Goal: Information Seeking & Learning: Find contact information

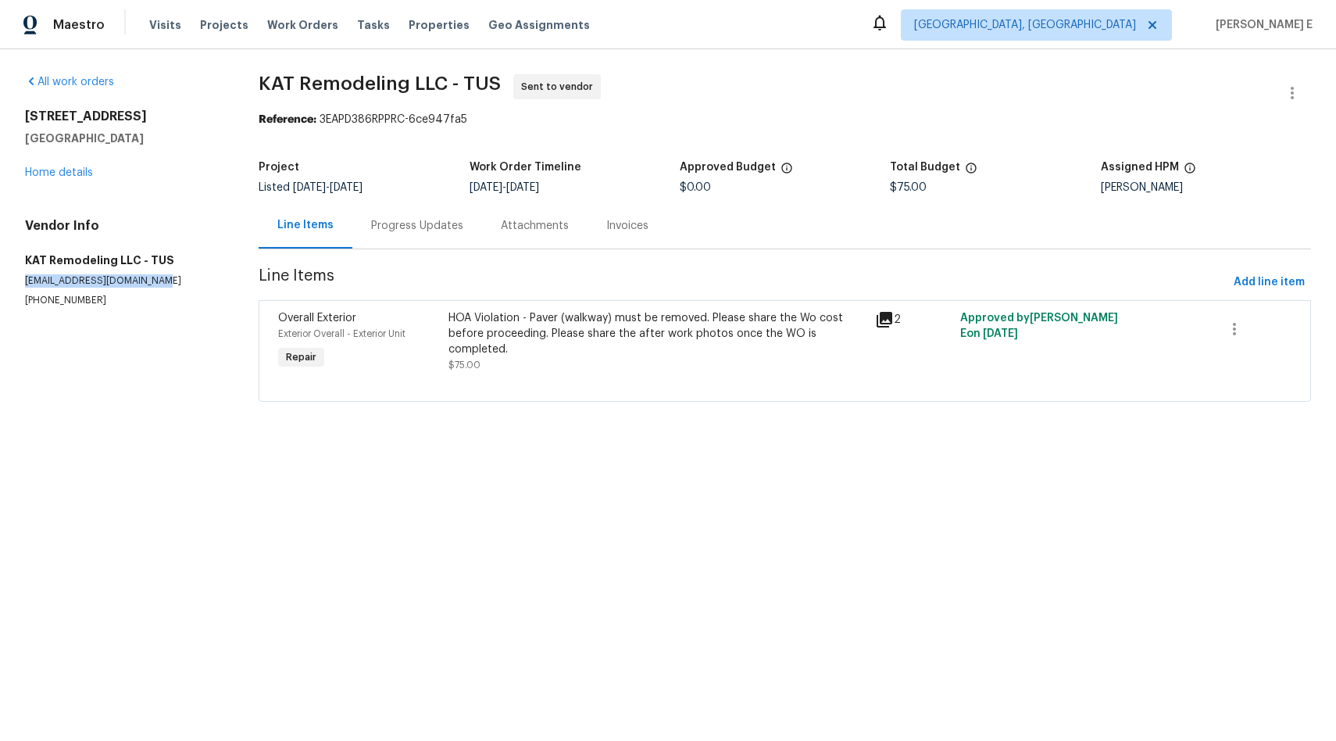
drag, startPoint x: 20, startPoint y: 286, endPoint x: 166, endPoint y: 284, distance: 146.1
click at [166, 284] on div "All work orders [STREET_ADDRESS] Home details Vendor Info KAT Remodeling LLC - …" at bounding box center [668, 247] width 1336 height 396
copy p "[EMAIL_ADDRESS][DOMAIN_NAME]"
click at [525, 355] on div "HOA Violation - Paver (walkway) must be removed. Please share the Wo cost befor…" at bounding box center [656, 333] width 416 height 47
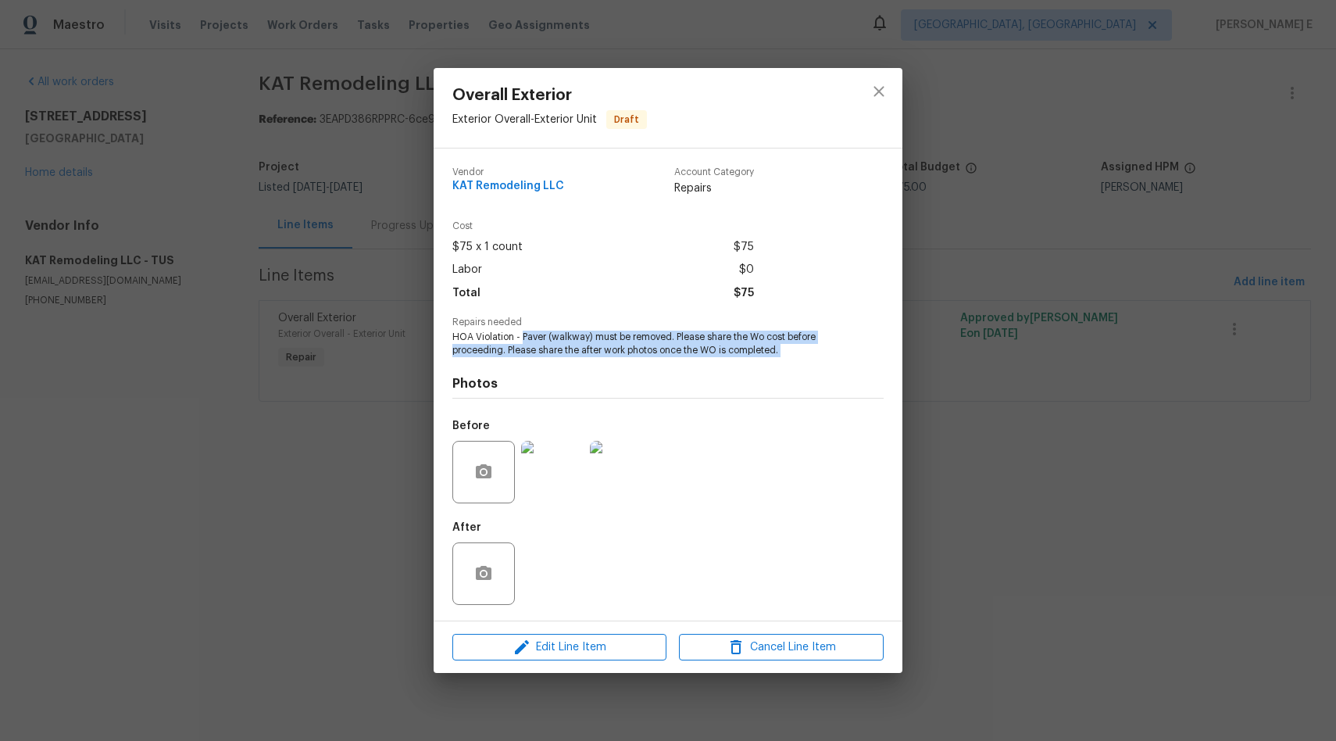
drag, startPoint x: 522, startPoint y: 337, endPoint x: 727, endPoint y: 360, distance: 206.8
click at [727, 360] on div "Vendor KAT Remodeling LLC Account Category Repairs Cost $75 x 1 count $75 Labor…" at bounding box center [667, 384] width 431 height 459
copy span "Paver (walkway) must be removed. Please share the Wo cost before proceeding. Pl…"
click at [151, 337] on div "Overall Exterior Exterior Overall - Exterior Unit Draft Vendor KAT Remodeling L…" at bounding box center [668, 370] width 1336 height 741
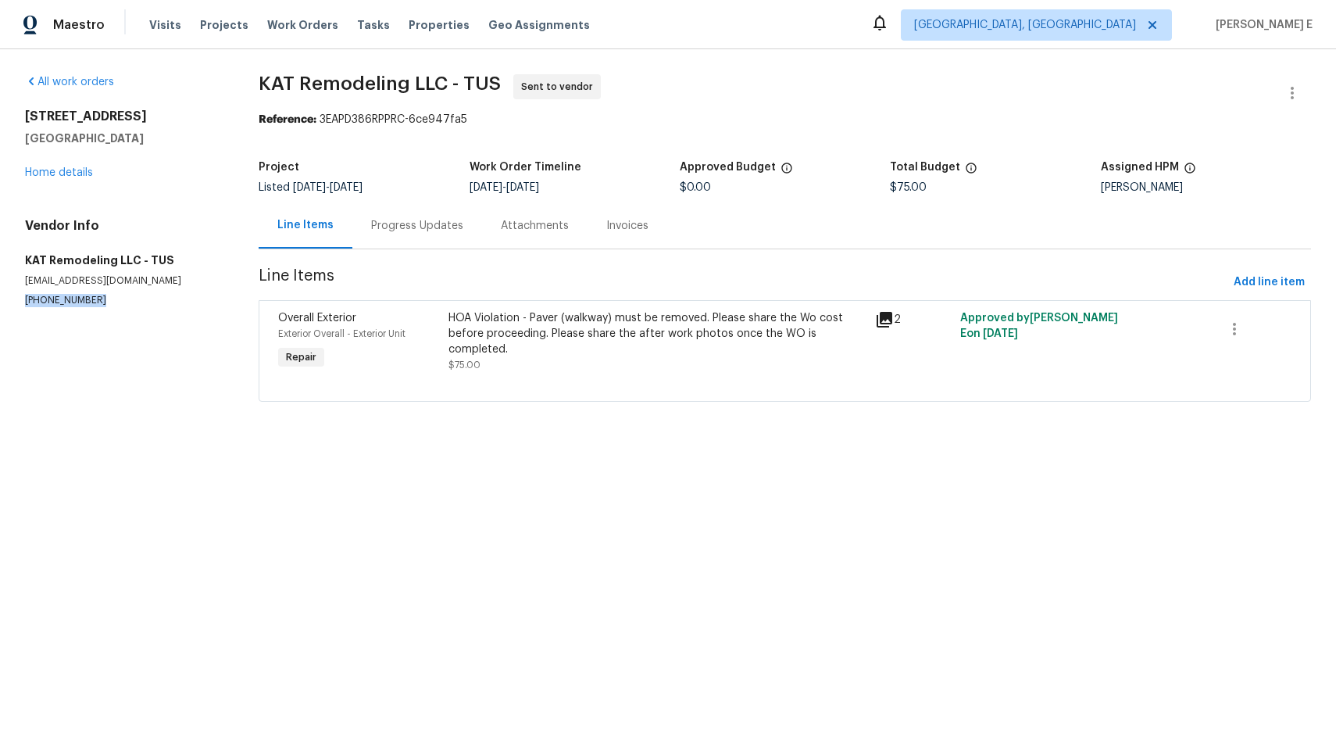
drag, startPoint x: 20, startPoint y: 296, endPoint x: 60, endPoint y: 311, distance: 42.5
click at [60, 311] on div "All work orders [STREET_ADDRESS] Home details Vendor Info KAT Remodeling LLC - …" at bounding box center [668, 247] width 1336 height 396
copy p "[PHONE_NUMBER]"
